Goal: Task Accomplishment & Management: Complete application form

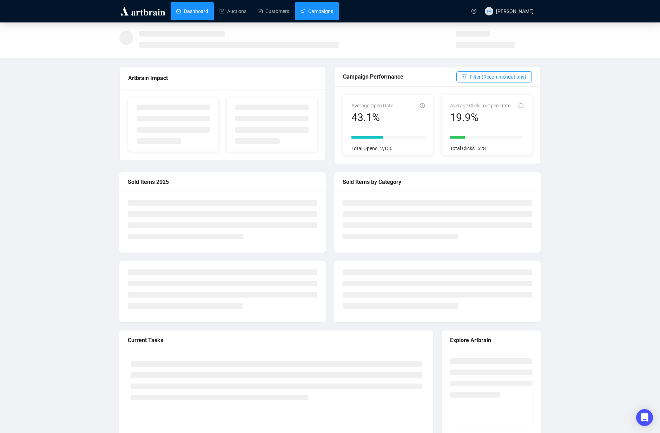
click at [309, 13] on link "Campaigns" at bounding box center [317, 11] width 33 height 18
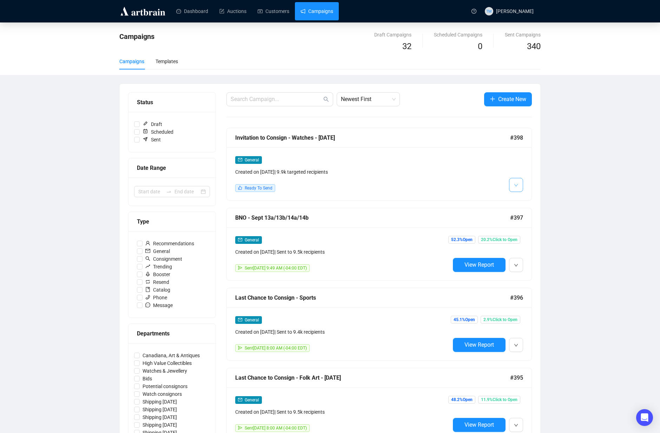
click at [520, 184] on button "button" at bounding box center [516, 185] width 14 height 14
click at [520, 204] on li "Edit" at bounding box center [529, 200] width 37 height 11
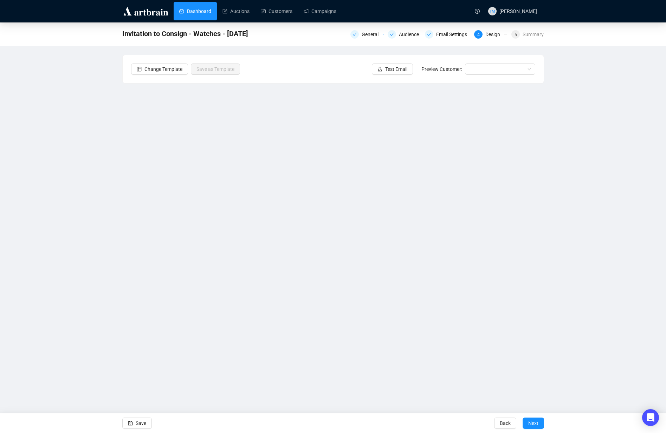
click at [184, 13] on link "Dashboard" at bounding box center [195, 11] width 32 height 18
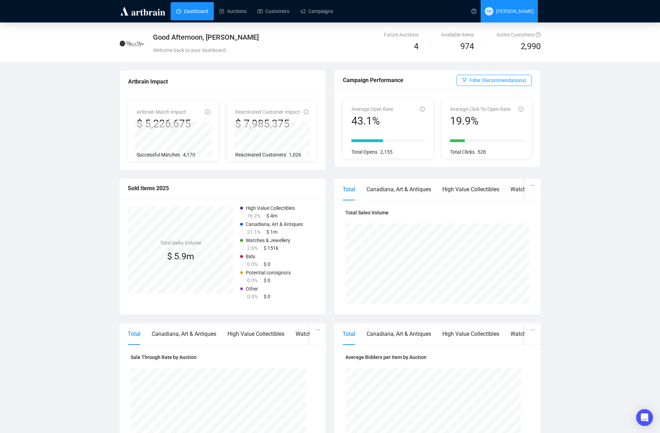
click at [504, 13] on span "[PERSON_NAME]" at bounding box center [515, 11] width 38 height 6
click at [517, 12] on span "[PERSON_NAME]" at bounding box center [515, 11] width 38 height 6
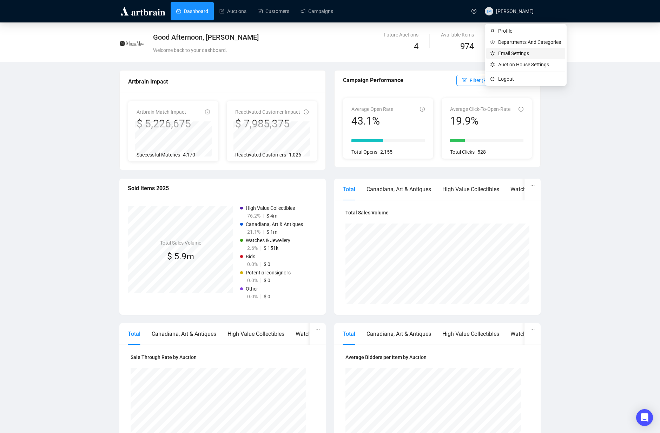
click at [514, 55] on span "Email Settings" at bounding box center [529, 54] width 63 height 8
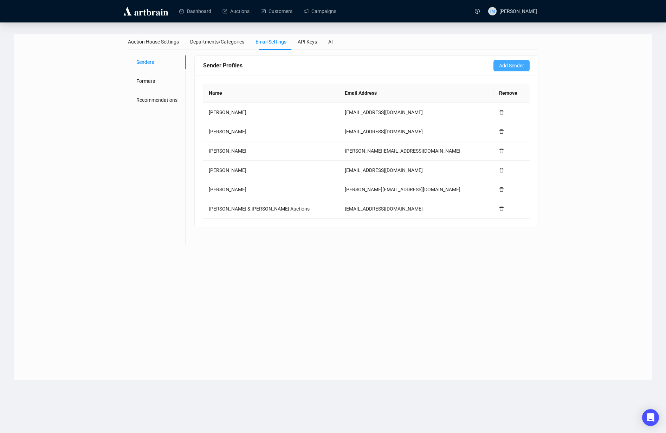
click at [520, 65] on span "Add Sender" at bounding box center [511, 66] width 25 height 8
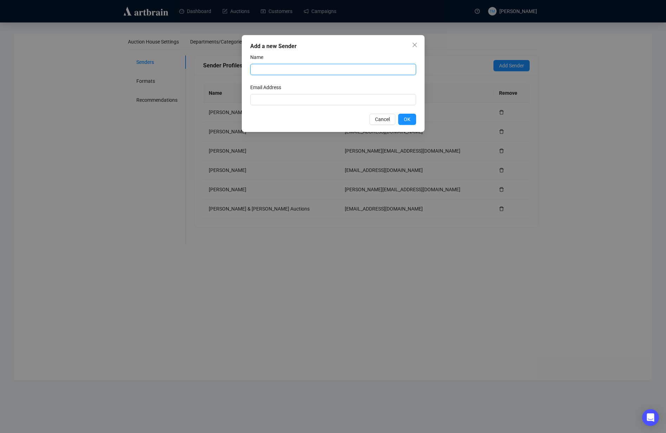
click at [299, 68] on input "text" at bounding box center [333, 69] width 166 height 11
type input "[PERSON_NAME]"
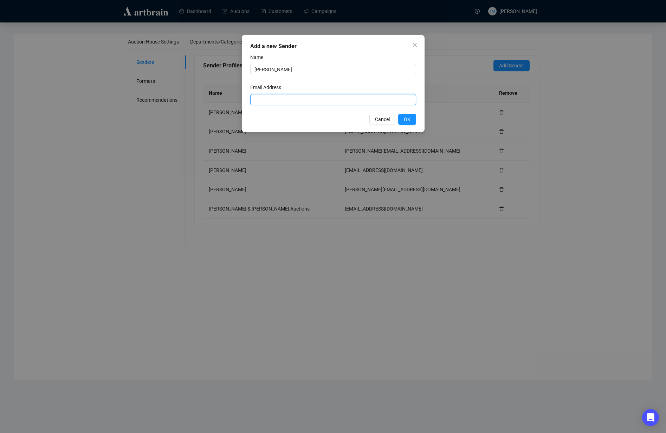
click at [311, 98] on input "text" at bounding box center [333, 99] width 166 height 11
type input "[EMAIL_ADDRESS][DOMAIN_NAME]"
click at [406, 116] on span "OK" at bounding box center [407, 120] width 7 height 8
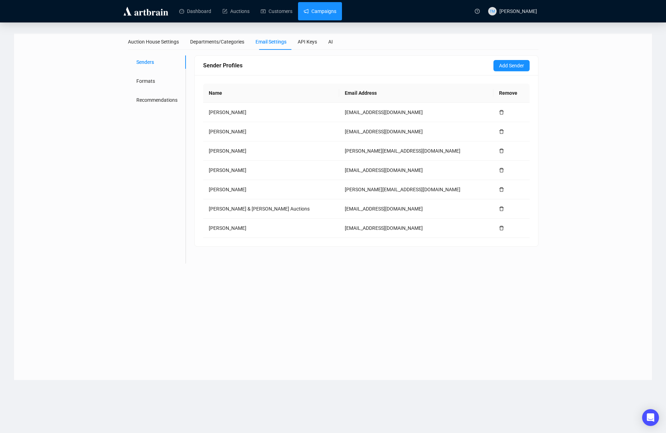
click at [327, 14] on link "Campaigns" at bounding box center [319, 11] width 33 height 18
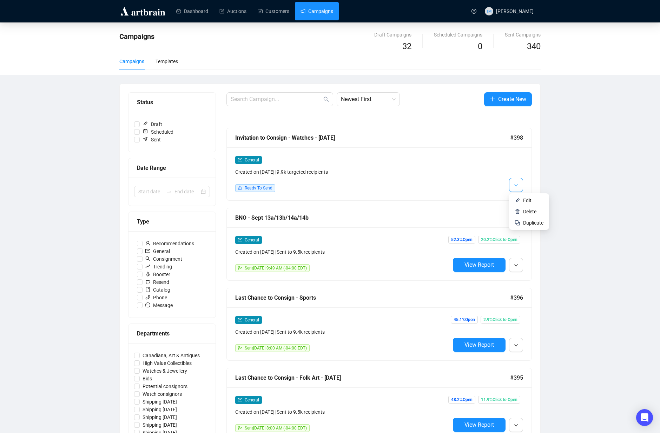
click at [519, 189] on button "button" at bounding box center [516, 185] width 14 height 14
click at [519, 201] on img at bounding box center [518, 201] width 6 height 6
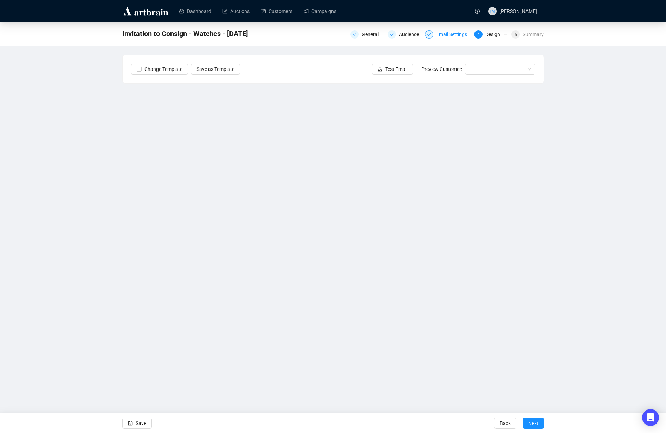
click at [437, 33] on div "Email Settings" at bounding box center [453, 34] width 35 height 8
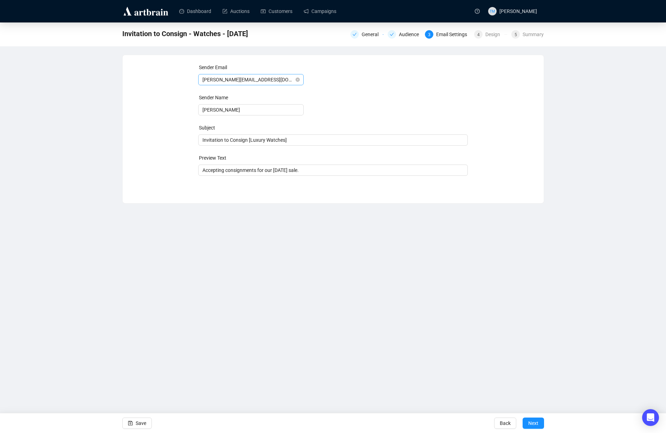
click at [273, 80] on span "[PERSON_NAME][EMAIL_ADDRESS][DOMAIN_NAME]" at bounding box center [250, 79] width 97 height 11
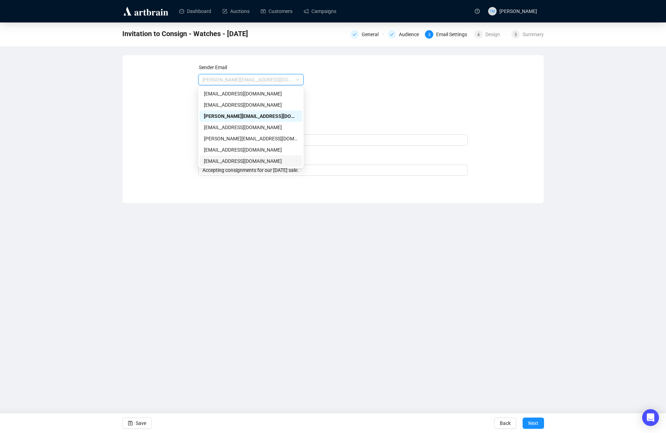
click at [225, 163] on div "[EMAIL_ADDRESS][DOMAIN_NAME]" at bounding box center [251, 161] width 94 height 8
type input "[PERSON_NAME]"
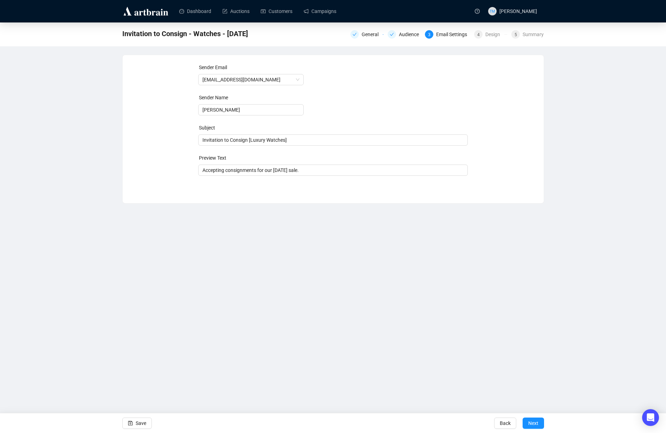
click at [114, 220] on div "Dashboard Auctions Customers Campaigns TM [PERSON_NAME] Invitation to Consign -…" at bounding box center [333, 216] width 666 height 433
click at [140, 423] on span "Save" at bounding box center [141, 424] width 11 height 20
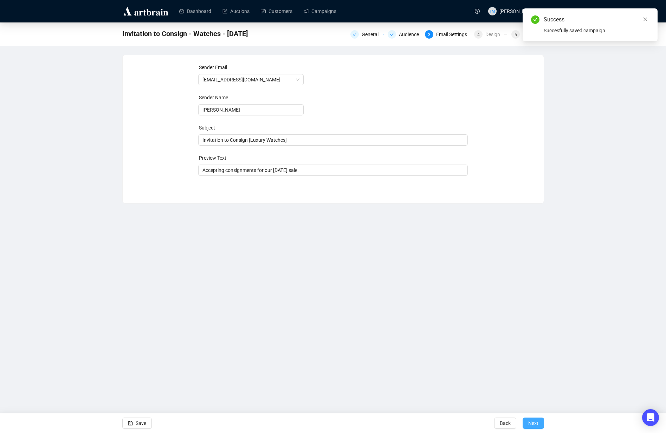
click at [536, 421] on span "Next" at bounding box center [533, 424] width 10 height 20
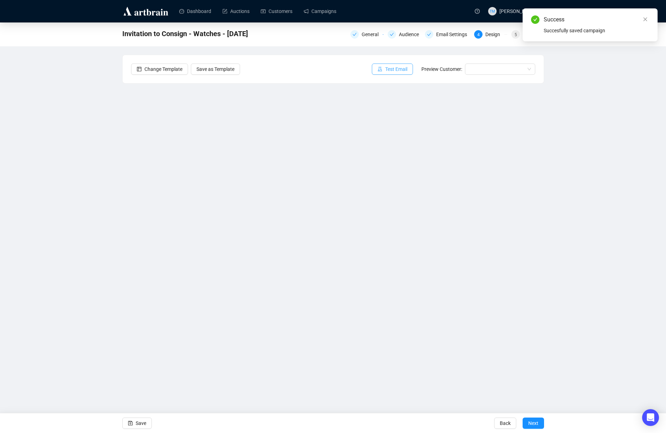
click at [395, 69] on span "Test Email" at bounding box center [396, 69] width 22 height 8
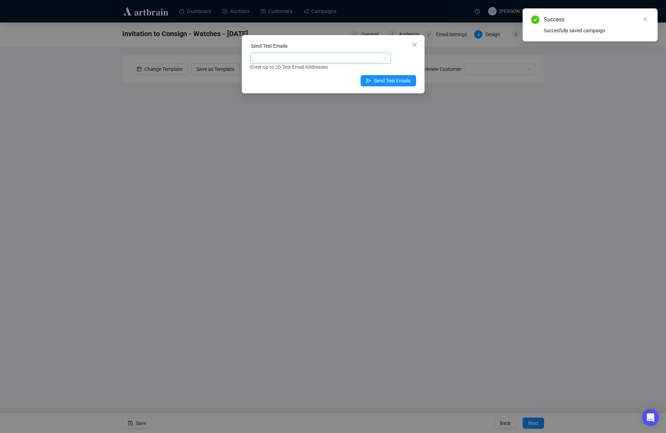
click at [294, 54] on div at bounding box center [316, 58] width 130 height 10
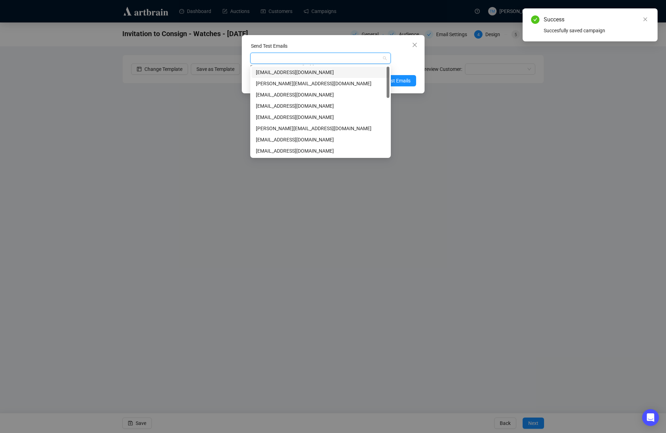
click at [272, 70] on div "[EMAIL_ADDRESS][DOMAIN_NAME]" at bounding box center [320, 72] width 129 height 8
click at [409, 60] on div "[EMAIL_ADDRESS][DOMAIN_NAME] Enter up to 20 Test Email Addresses" at bounding box center [333, 62] width 166 height 18
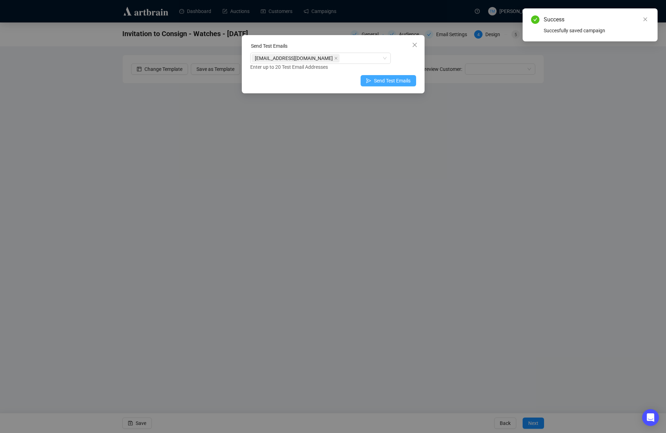
click at [400, 85] on button "Send Test Emails" at bounding box center [387, 80] width 55 height 11
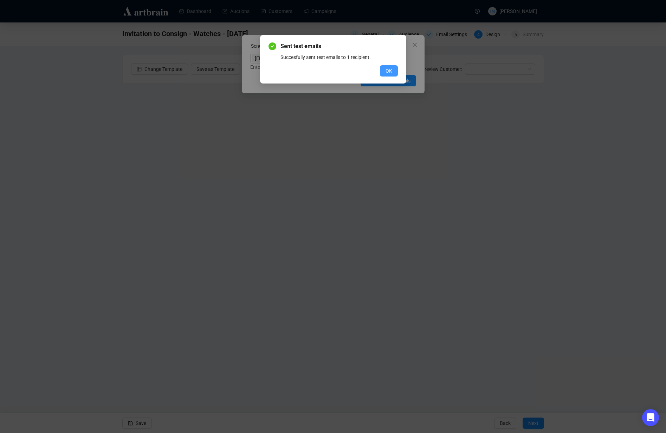
click at [391, 70] on span "OK" at bounding box center [388, 71] width 7 height 8
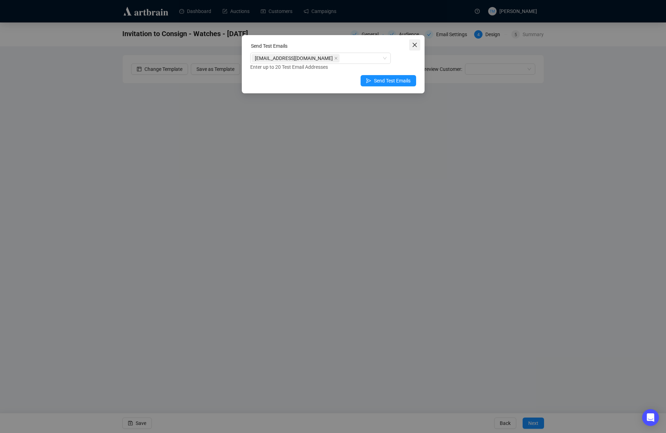
click at [414, 45] on icon "close" at bounding box center [414, 45] width 4 height 4
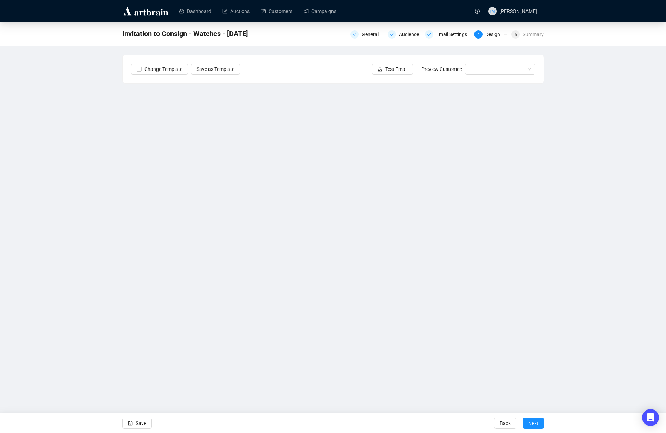
click at [138, 420] on span "Save" at bounding box center [141, 424] width 11 height 20
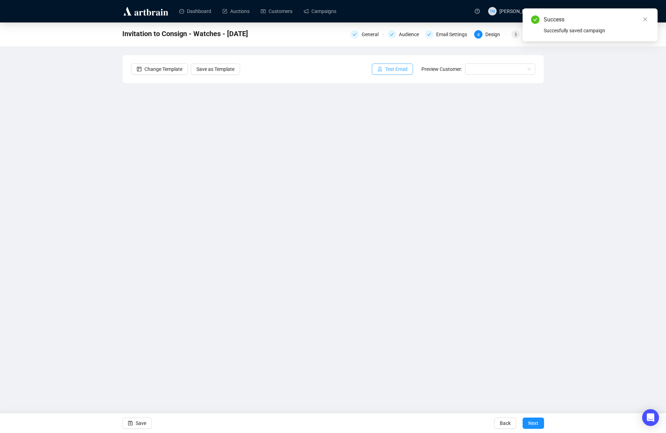
click at [385, 70] on span "Test Email" at bounding box center [396, 69] width 22 height 8
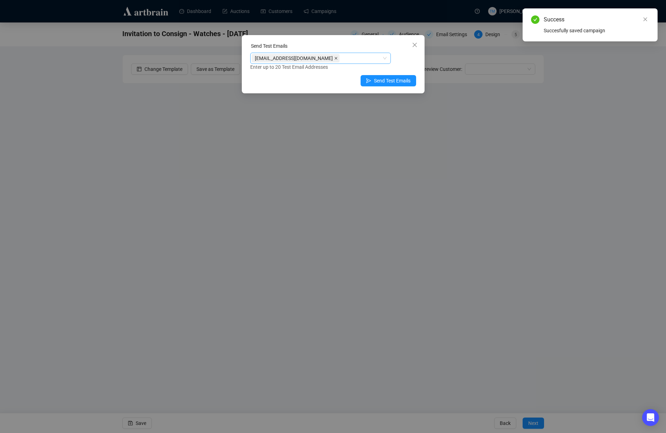
click at [334, 58] on icon "close" at bounding box center [336, 59] width 4 height 4
click at [285, 57] on div at bounding box center [316, 58] width 130 height 10
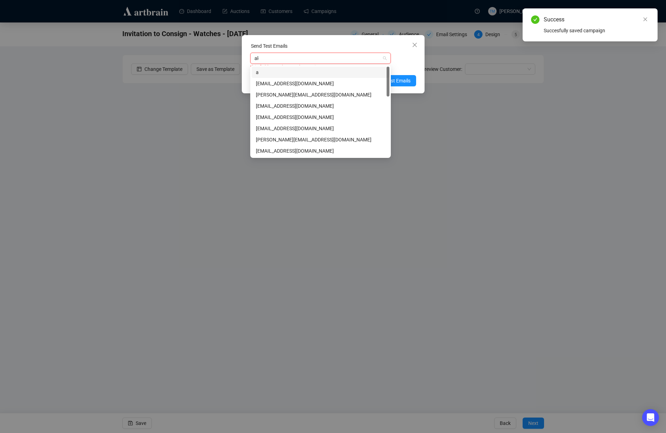
type input "aki"
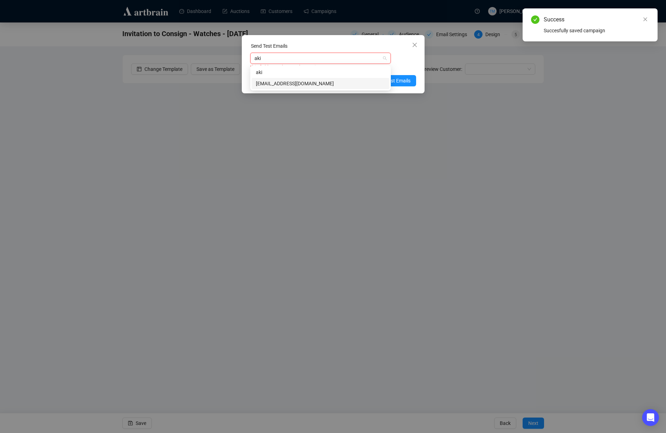
click at [265, 84] on div "[EMAIL_ADDRESS][DOMAIN_NAME]" at bounding box center [320, 84] width 129 height 8
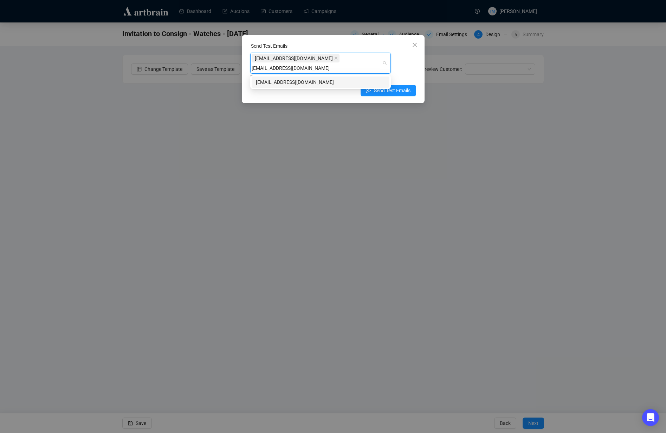
type input "[EMAIL_ADDRESS][DOMAIN_NAME]"
click at [316, 83] on div "[EMAIL_ADDRESS][DOMAIN_NAME]" at bounding box center [320, 82] width 129 height 8
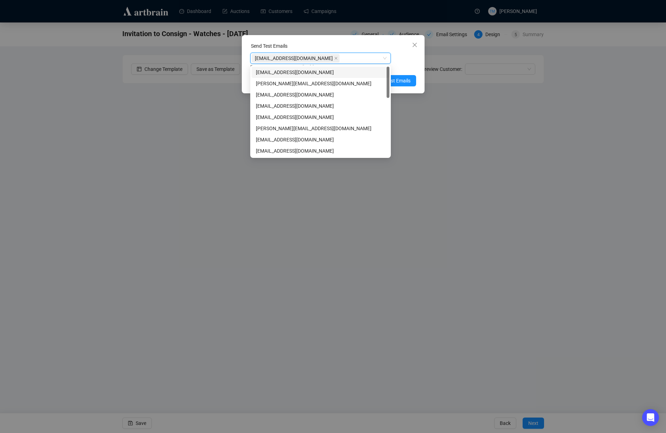
click at [419, 62] on div "Send Test Emails [EMAIL_ADDRESS][DOMAIN_NAME] [EMAIL_ADDRESS][DOMAIN_NAME] Ente…" at bounding box center [333, 64] width 183 height 58
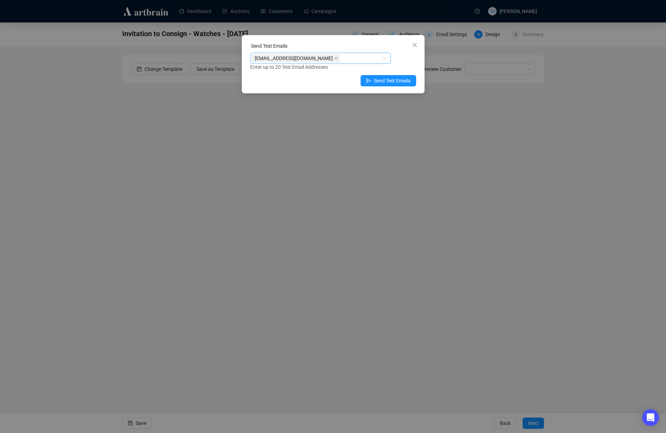
click at [385, 58] on div "[EMAIL_ADDRESS][DOMAIN_NAME]" at bounding box center [320, 58] width 140 height 11
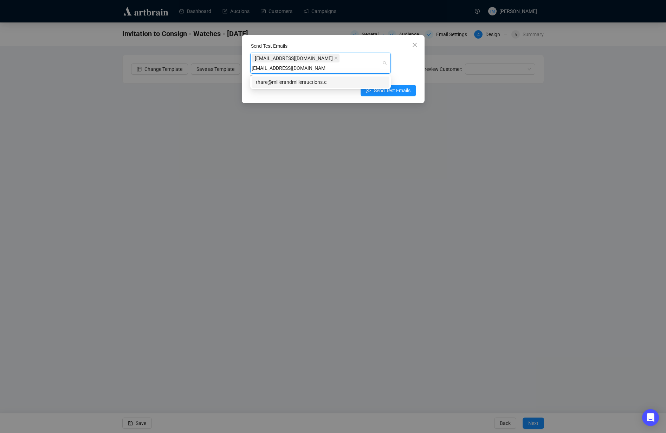
type input "[EMAIL_ADDRESS][DOMAIN_NAME]"
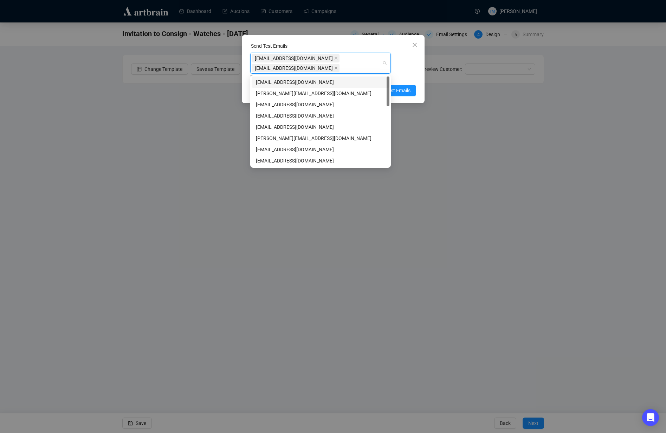
click at [407, 71] on div "[EMAIL_ADDRESS][DOMAIN_NAME] [EMAIL_ADDRESS][DOMAIN_NAME] Enter up to 20 Test E…" at bounding box center [333, 67] width 166 height 28
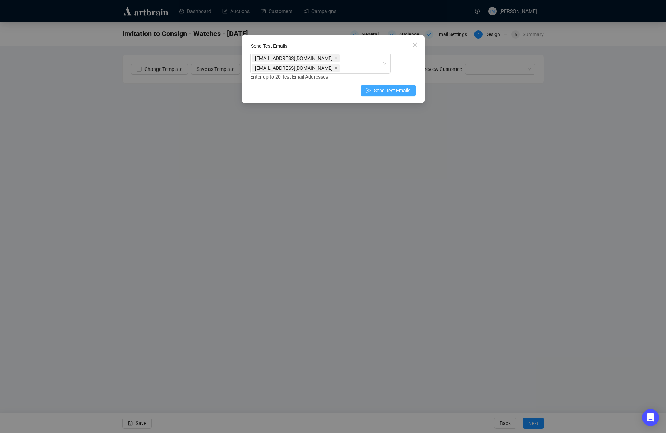
click at [378, 90] on span "Send Test Emails" at bounding box center [392, 91] width 37 height 8
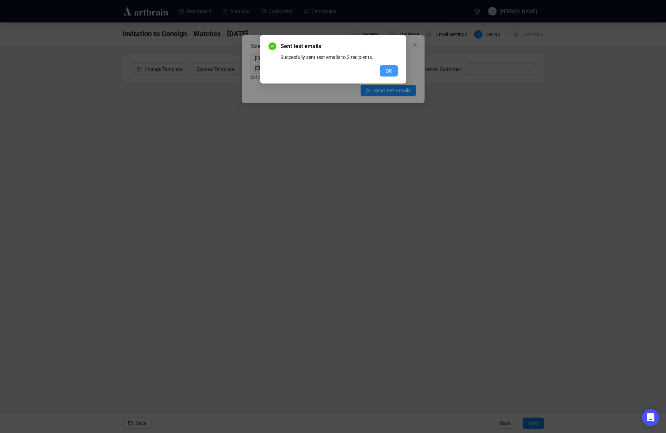
click at [388, 71] on span "OK" at bounding box center [388, 71] width 7 height 8
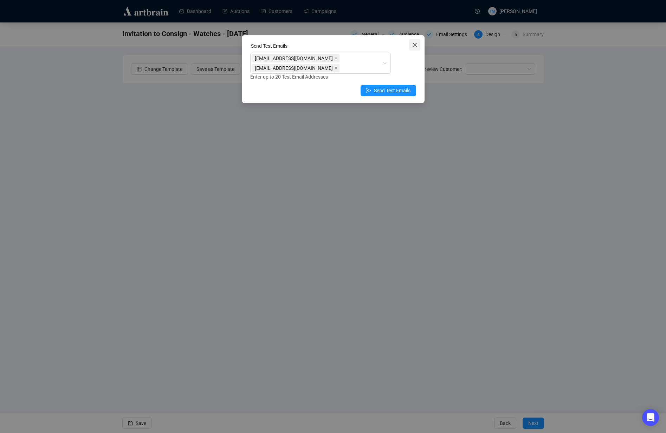
click at [414, 43] on icon "close" at bounding box center [415, 45] width 6 height 6
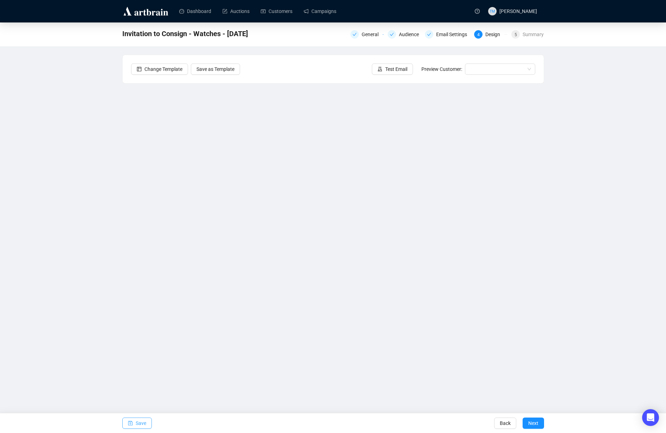
click at [134, 424] on button "Save" at bounding box center [136, 423] width 29 height 11
click at [138, 420] on span "Save" at bounding box center [141, 424] width 11 height 20
click at [332, 9] on link "Campaigns" at bounding box center [319, 11] width 33 height 18
